Goal: Transaction & Acquisition: Purchase product/service

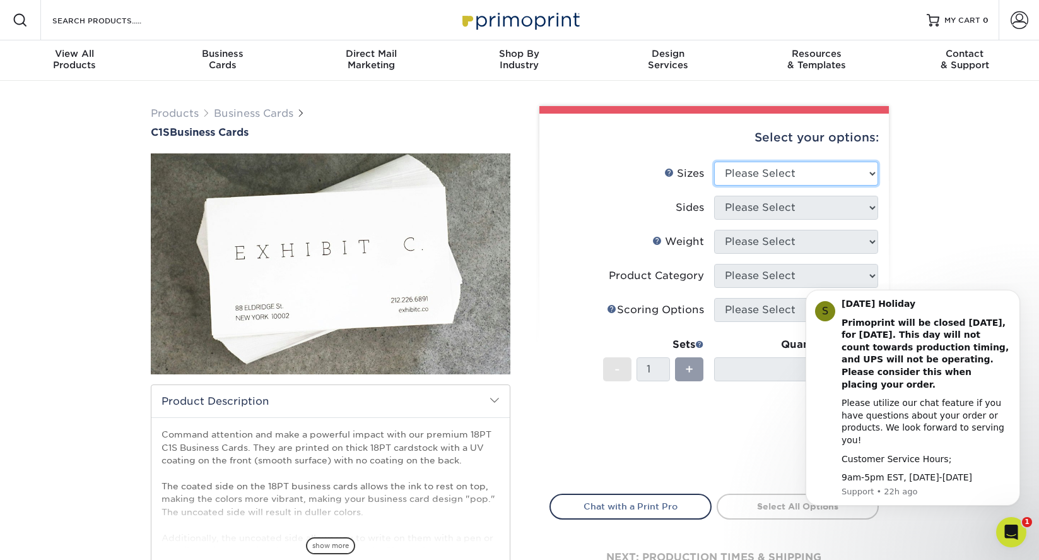
click at [739, 170] on select "Please Select 2" x 3.5" - Standard 2.125" x 3.375" - European 2.5" x 2.5" - Squ…" at bounding box center [796, 173] width 164 height 24
select select "2.00x3.50"
click at [714, 161] on select "Please Select 2" x 3.5" - Standard 2.125" x 3.375" - European 2.5" x 2.5" - Squ…" at bounding box center [796, 173] width 164 height 24
click at [739, 209] on select "Please Select Print Both Sides Print Front Only" at bounding box center [796, 208] width 164 height 24
select select "13abbda7-1d64-4f25-8bb2-c179b224825d"
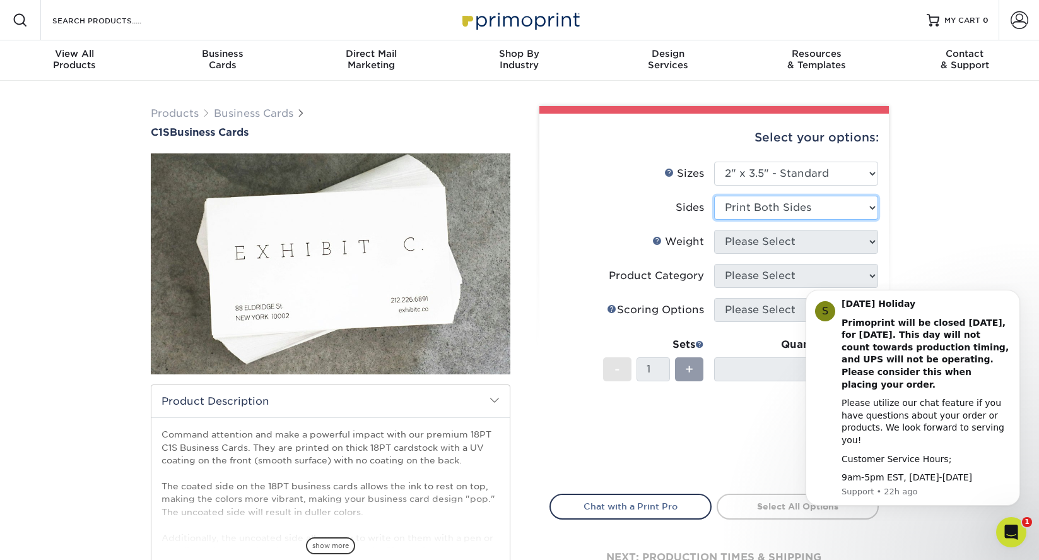
click at [714, 196] on select "Please Select Print Both Sides Print Front Only" at bounding box center [796, 208] width 164 height 24
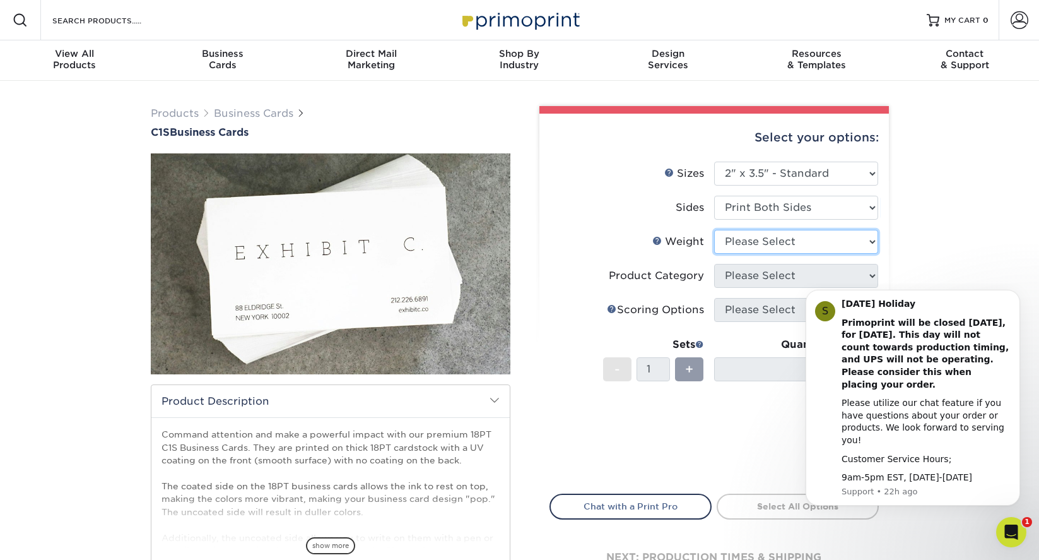
click at [739, 239] on select "Please Select 18PT C1S" at bounding box center [796, 242] width 164 height 24
select select "18PTC1S"
click at [714, 230] on select "Please Select 18PT C1S" at bounding box center [796, 242] width 164 height 24
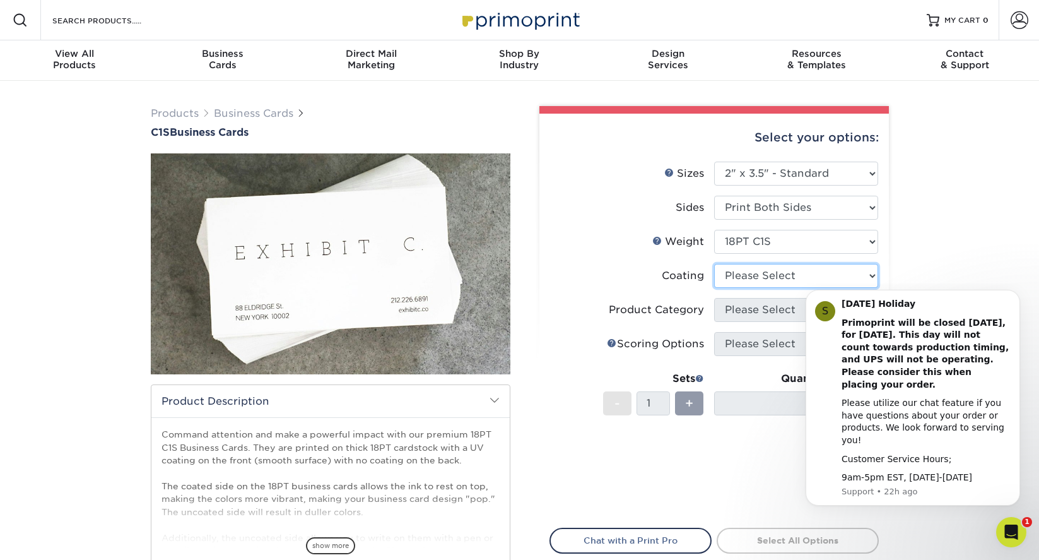
click at [739, 274] on select at bounding box center [796, 276] width 164 height 24
click at [714, 264] on select at bounding box center [796, 276] width 164 height 24
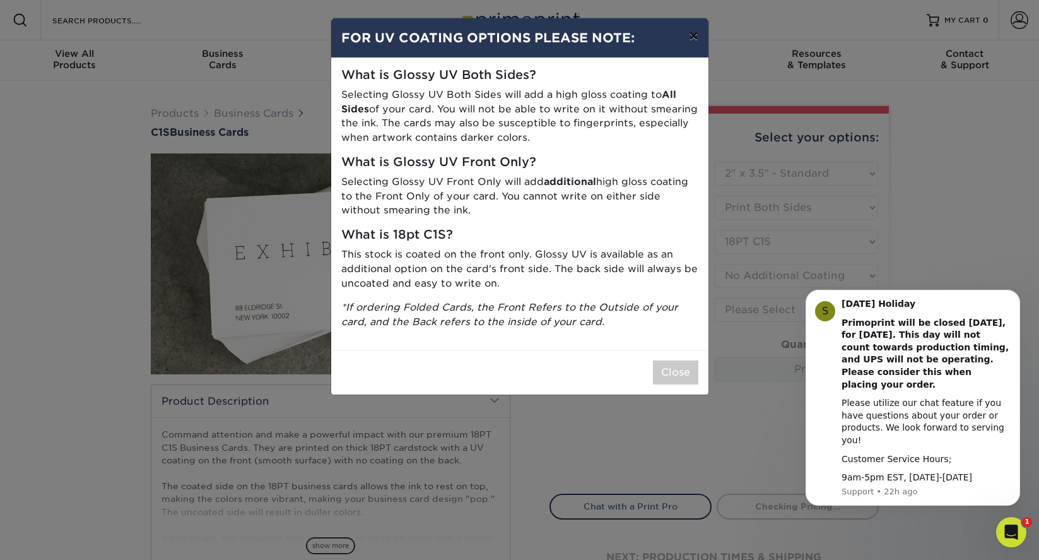
click at [692, 41] on button "×" at bounding box center [693, 35] width 29 height 35
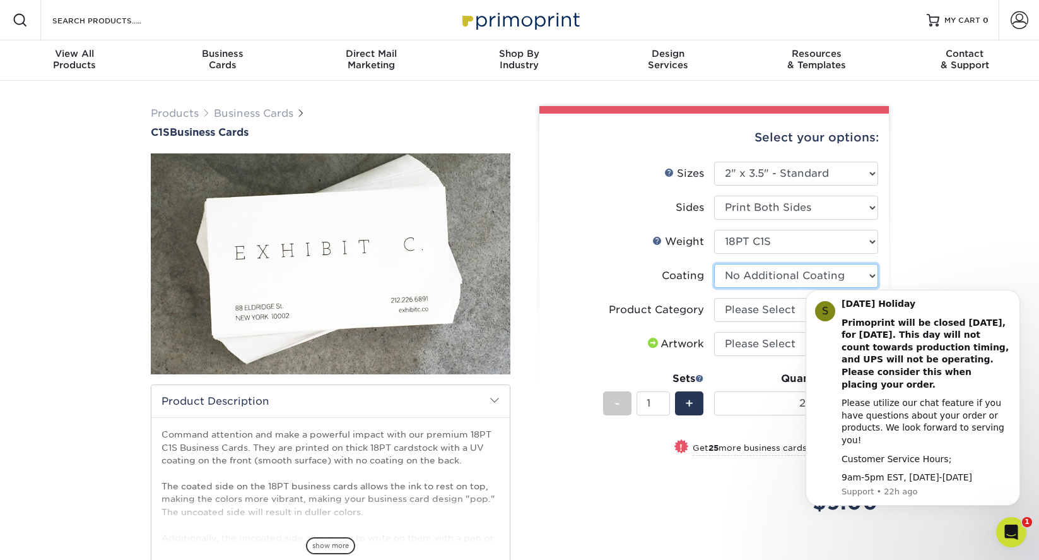
click at [739, 281] on select at bounding box center [796, 276] width 164 height 24
select select "1e8116af-acfc-44b1-83dc-8181aa338834"
click at [714, 264] on select at bounding box center [796, 276] width 164 height 24
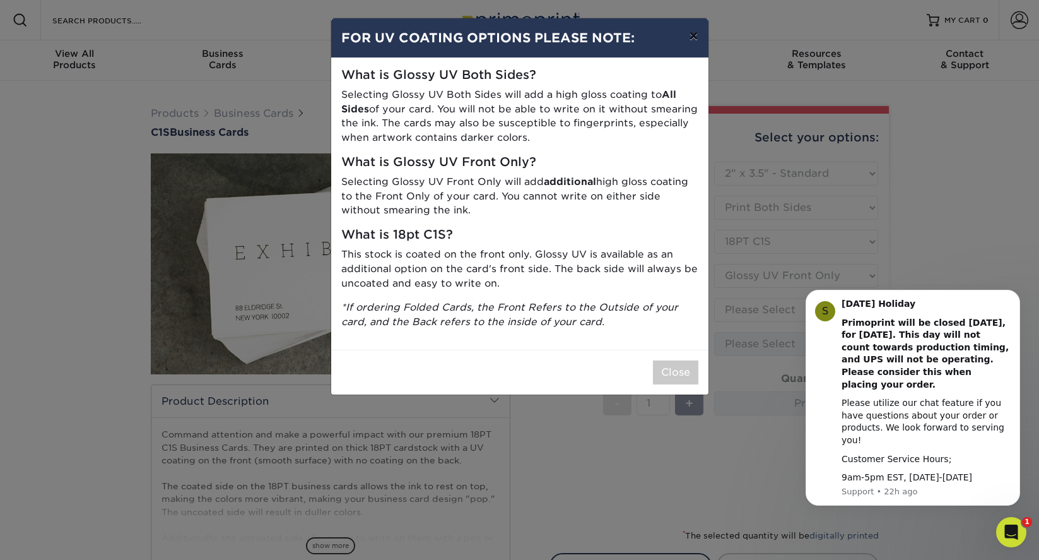
click at [694, 38] on button "×" at bounding box center [693, 35] width 29 height 35
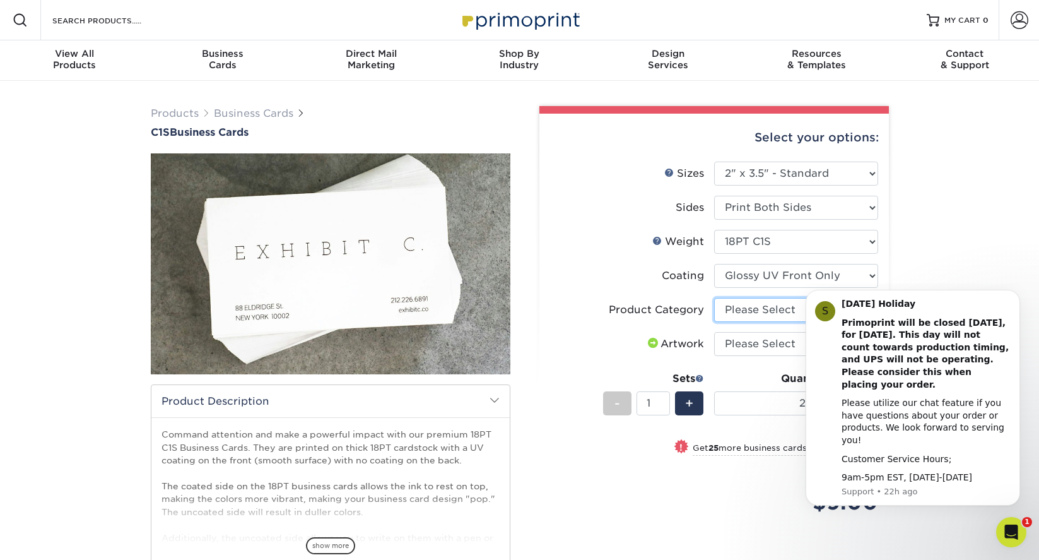
click at [739, 312] on select "Please Select Business Cards" at bounding box center [796, 310] width 164 height 24
select select "3b5148f1-0588-4f88-a218-97bcfdce65c1"
click at [714, 298] on select "Please Select Business Cards" at bounding box center [796, 310] width 164 height 24
click at [739, 348] on select "Please Select I will upload files I need a design - $100" at bounding box center [796, 344] width 164 height 24
select select "upload"
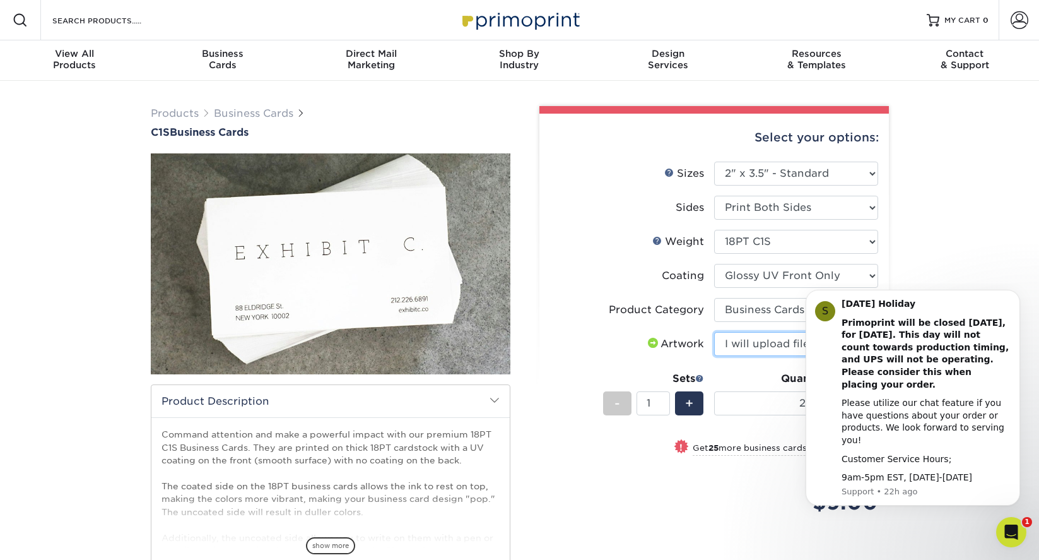
click at [714, 332] on select "Please Select I will upload files I need a design - $100" at bounding box center [796, 344] width 164 height 24
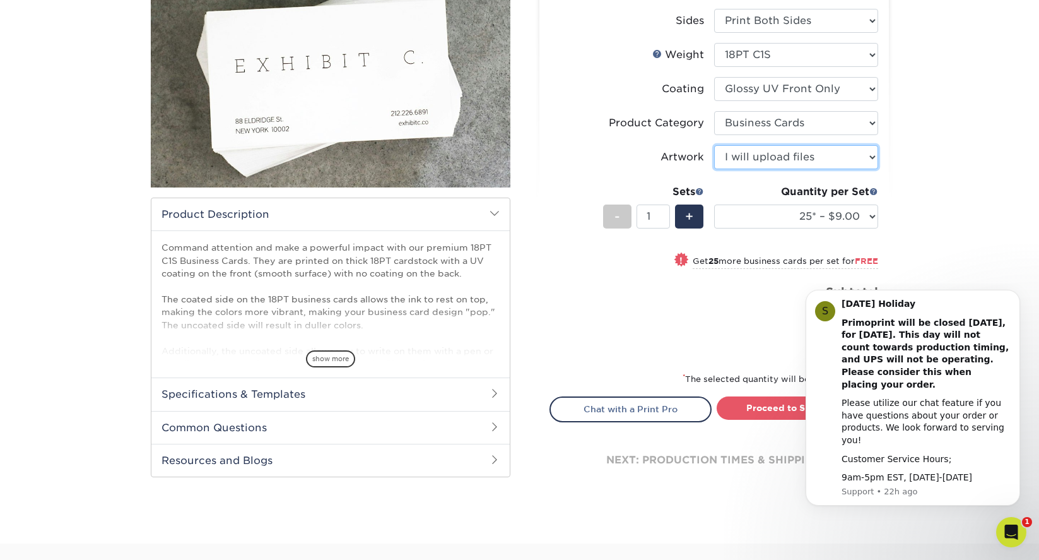
scroll to position [194, 0]
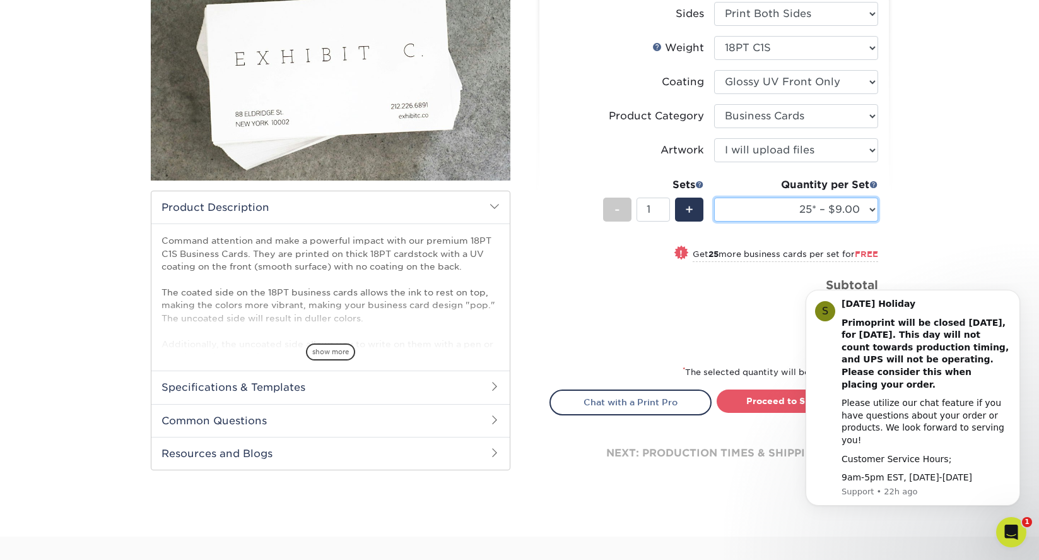
click at [739, 211] on select "25* – $9.00 50* – $9.00 75* – $9.00 100* – $9.00 250* – $20.00 500 – $39.00 100…" at bounding box center [796, 209] width 164 height 24
select select "100* – $9.00"
click at [714, 197] on select "25* – $9.00 50* – $9.00 75* – $9.00 100* – $9.00 250* – $20.00 500 – $39.00 100…" at bounding box center [796, 209] width 164 height 24
click at [739, 211] on select "25* – $9.00 50* – $9.00 75* – $9.00 100* – $9.00 250* – $20.00 500 – $39.00 100…" at bounding box center [796, 209] width 164 height 24
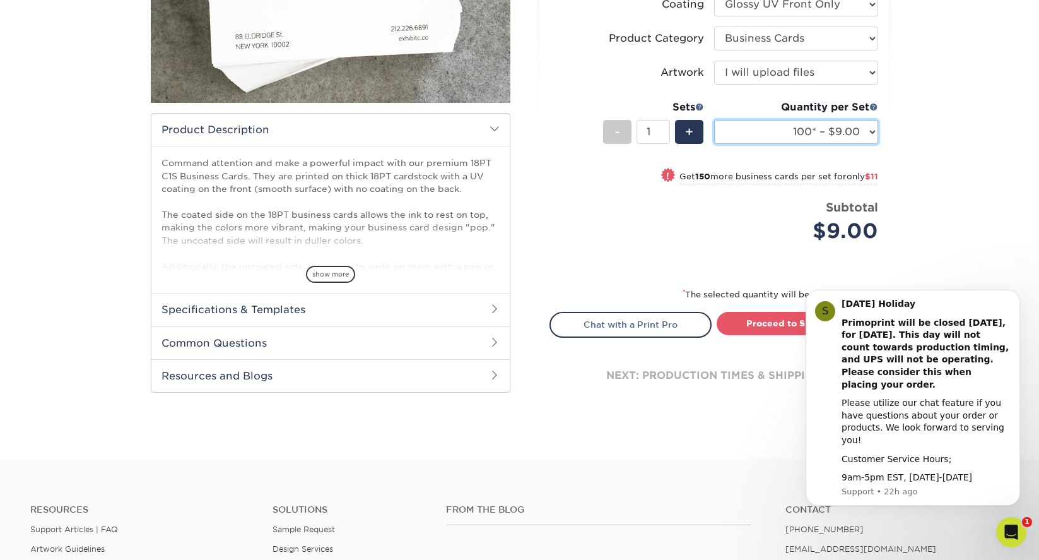
scroll to position [261, 0]
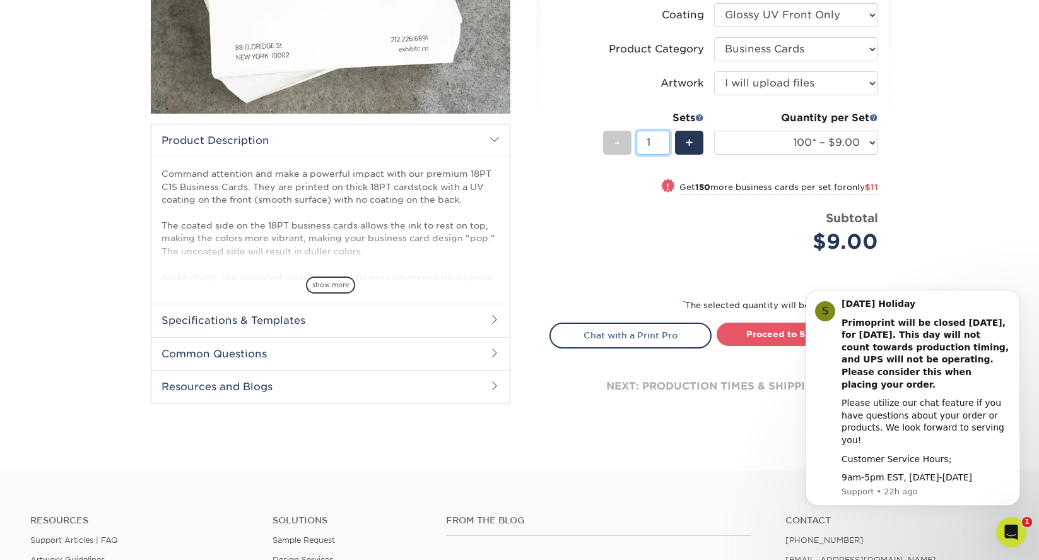
drag, startPoint x: 656, startPoint y: 144, endPoint x: 635, endPoint y: 144, distance: 20.8
click at [635, 144] on div "- 1 +" at bounding box center [653, 145] width 101 height 28
type input "34"
click at [739, 213] on div "Subtotal $9.00" at bounding box center [801, 233] width 155 height 48
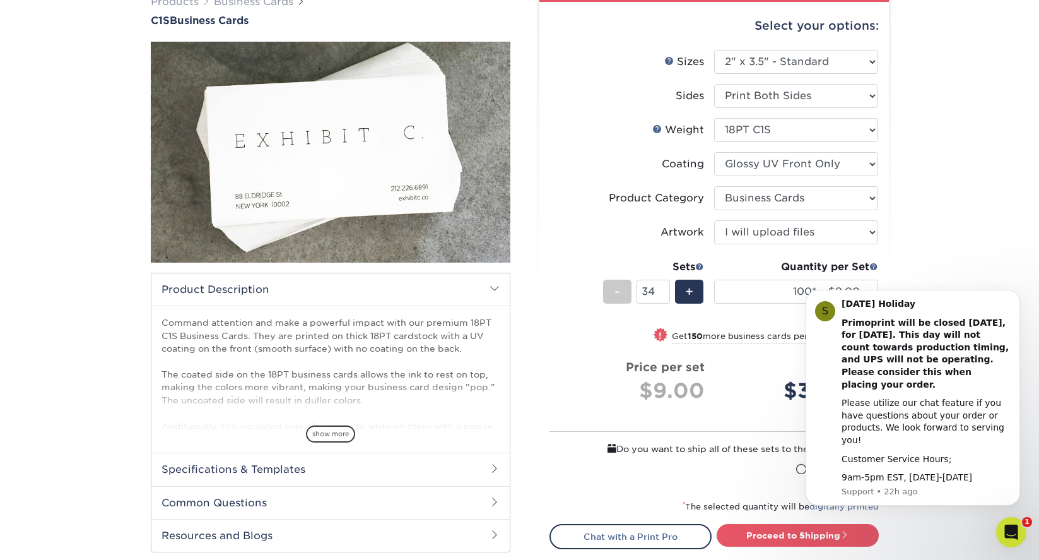
scroll to position [114, 0]
